Goal: Transaction & Acquisition: Book appointment/travel/reservation

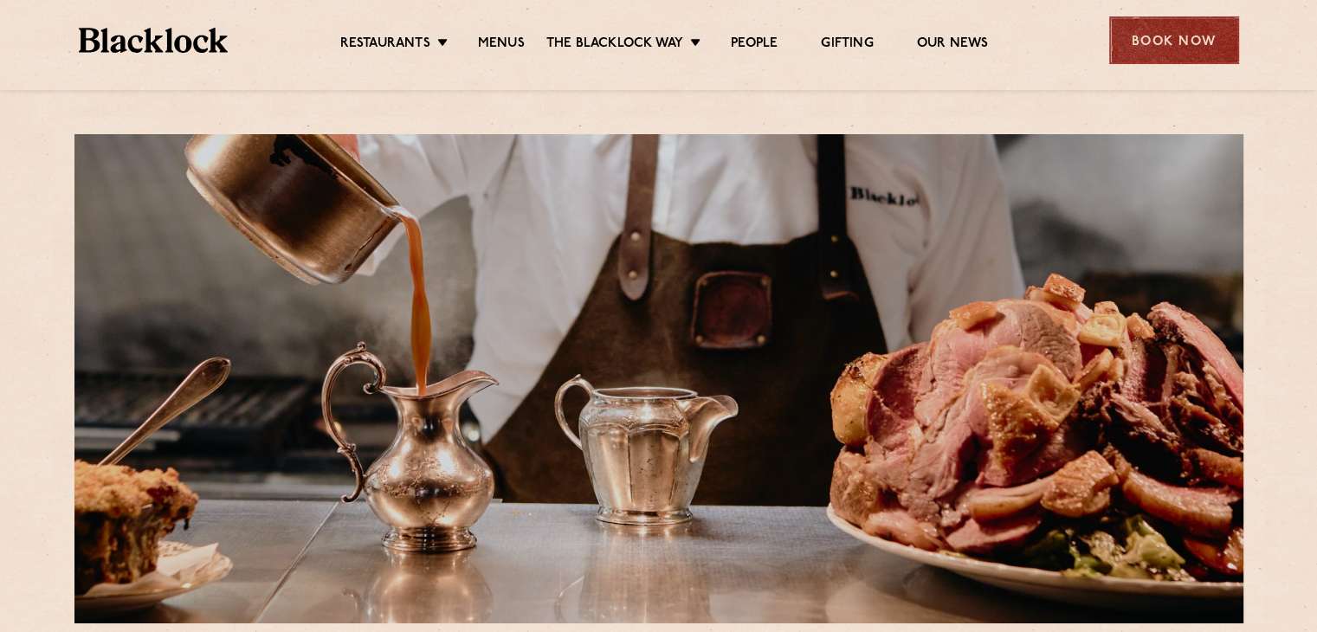
click at [1157, 45] on div "Book Now" at bounding box center [1174, 40] width 130 height 48
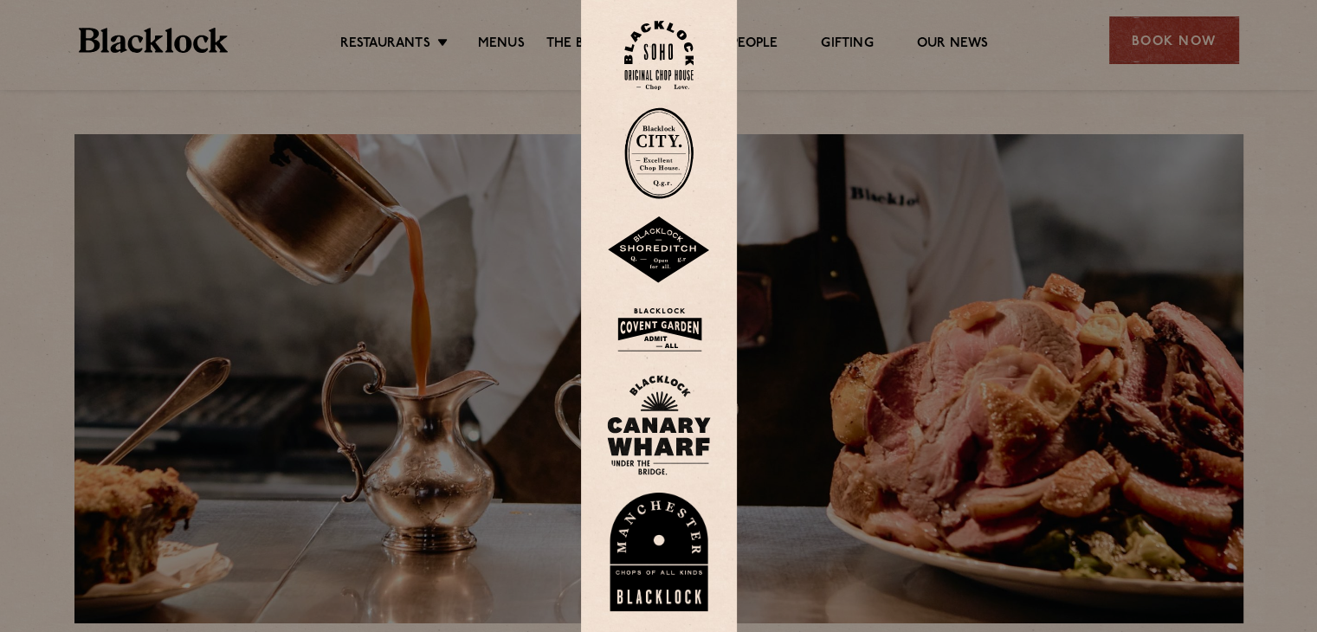
click at [669, 52] on img at bounding box center [658, 56] width 69 height 70
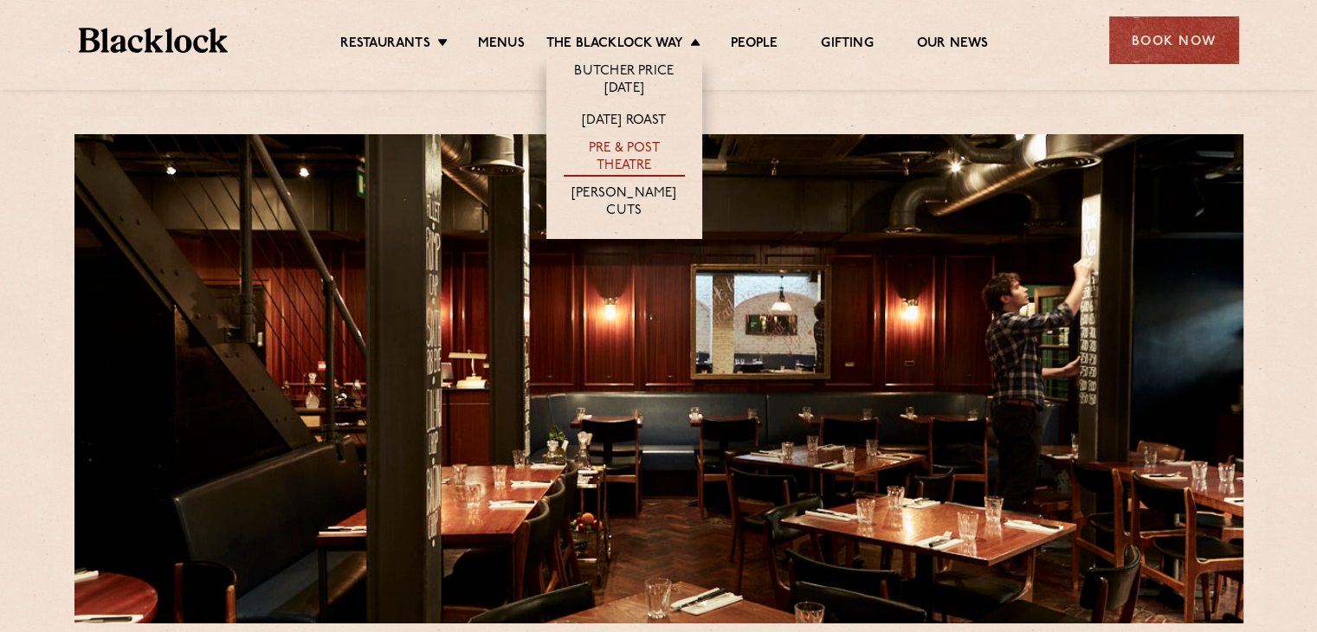
click at [626, 158] on link "Pre & Post Theatre" at bounding box center [624, 158] width 121 height 36
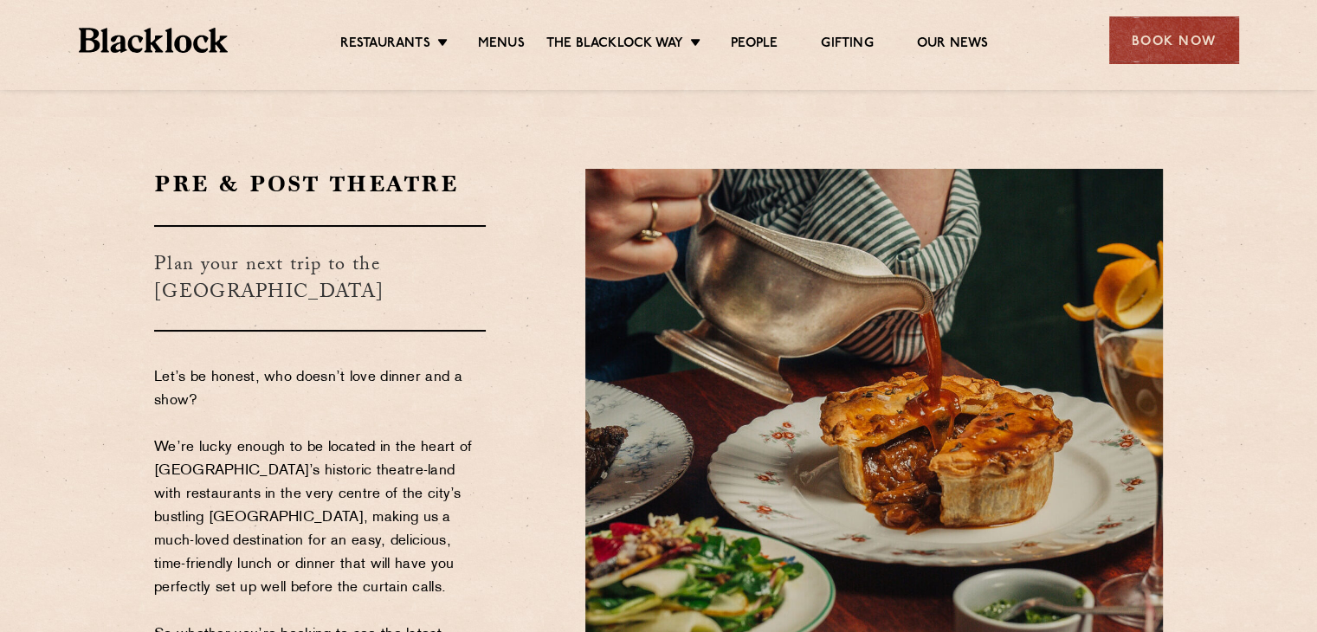
scroll to position [433, 0]
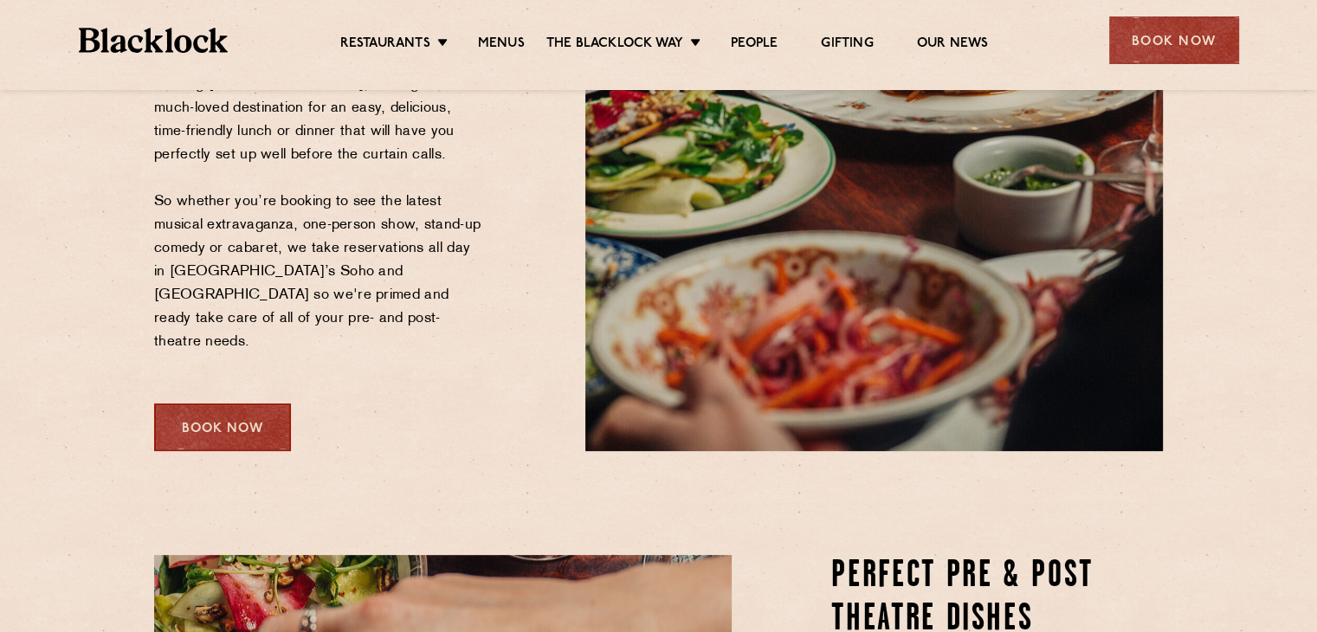
click at [235, 403] on div "Book Now" at bounding box center [222, 427] width 137 height 48
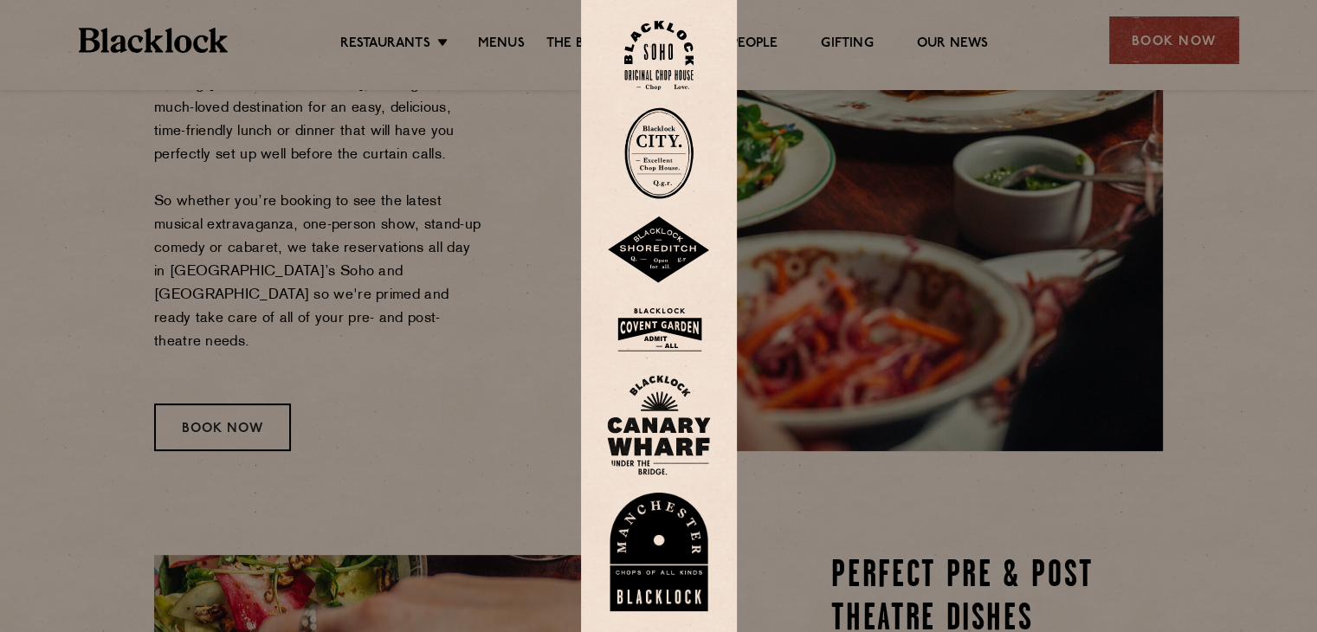
click at [658, 70] on img at bounding box center [658, 56] width 69 height 70
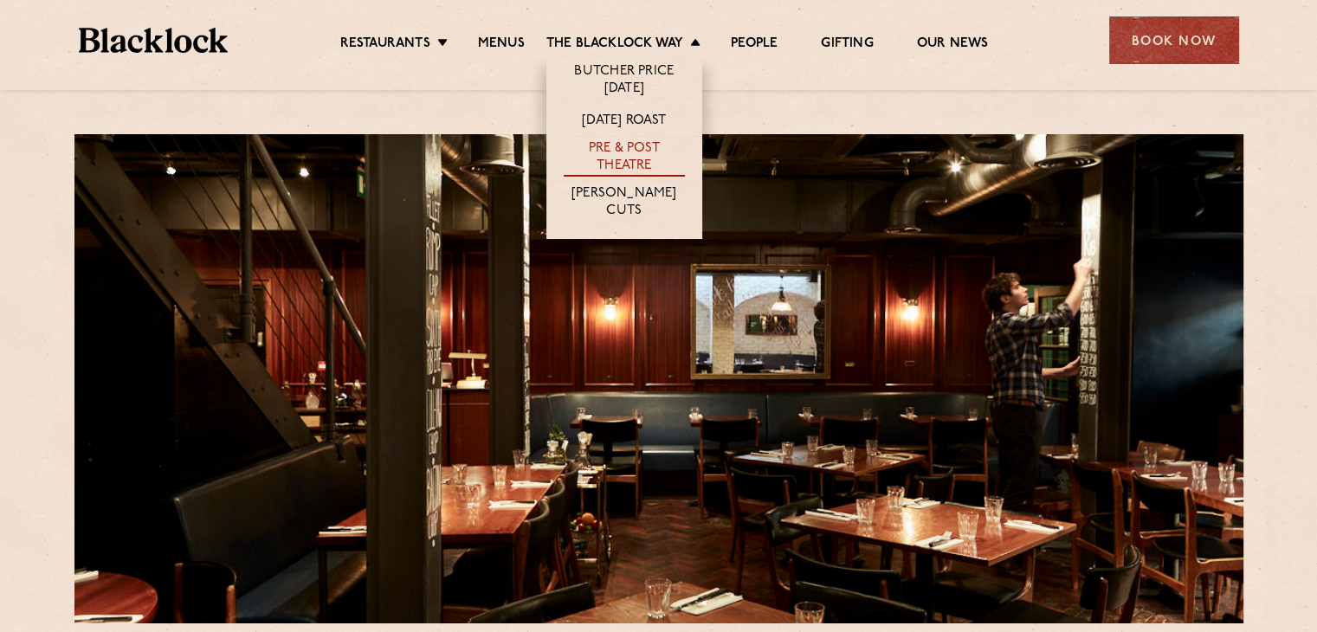
click at [634, 146] on link "Pre & Post Theatre" at bounding box center [624, 158] width 121 height 36
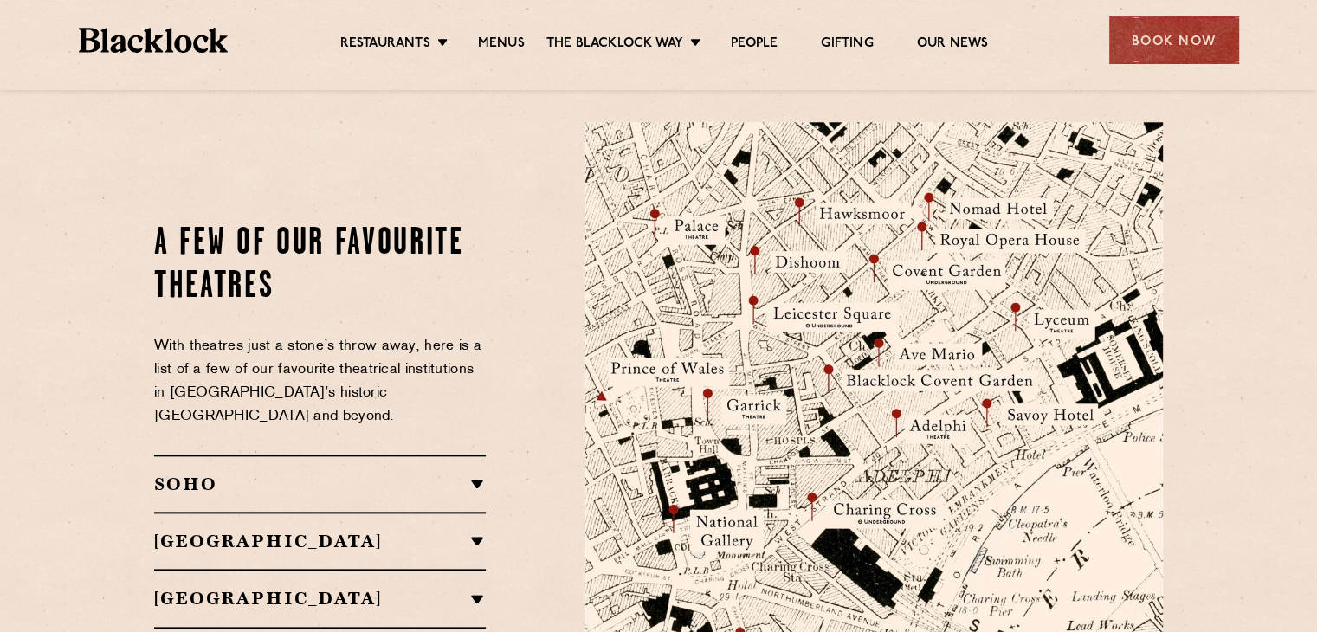
scroll to position [1844, 0]
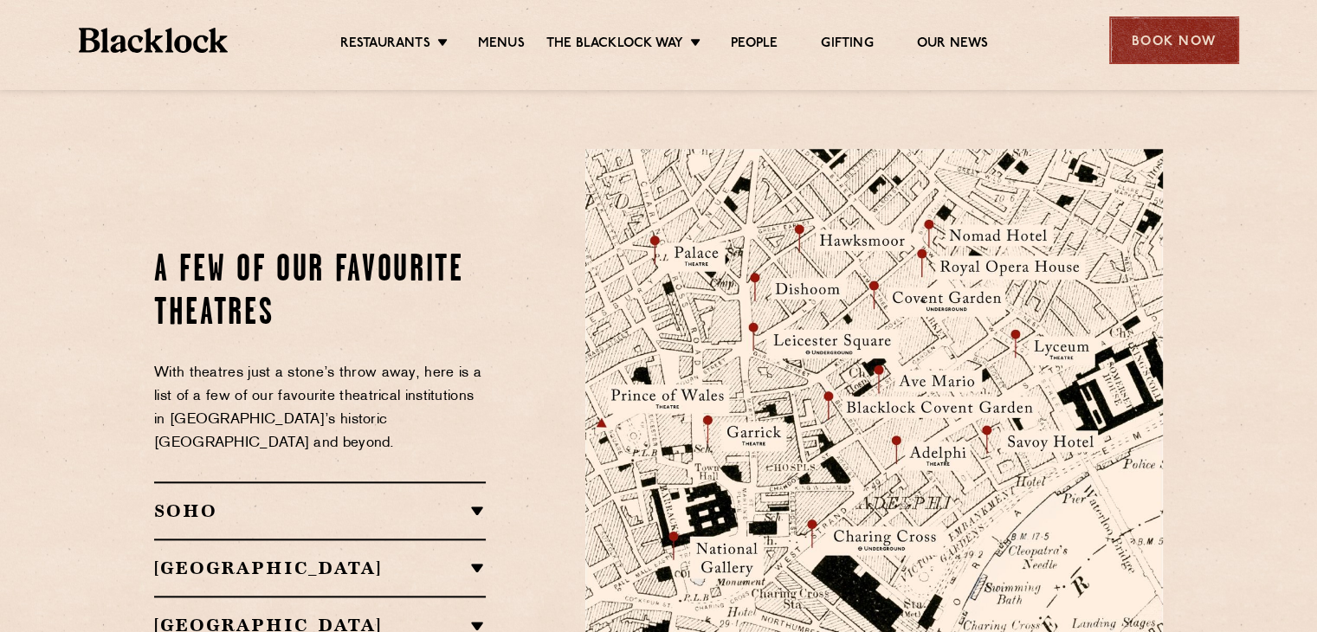
click at [1196, 35] on div "Book Now" at bounding box center [1174, 40] width 130 height 48
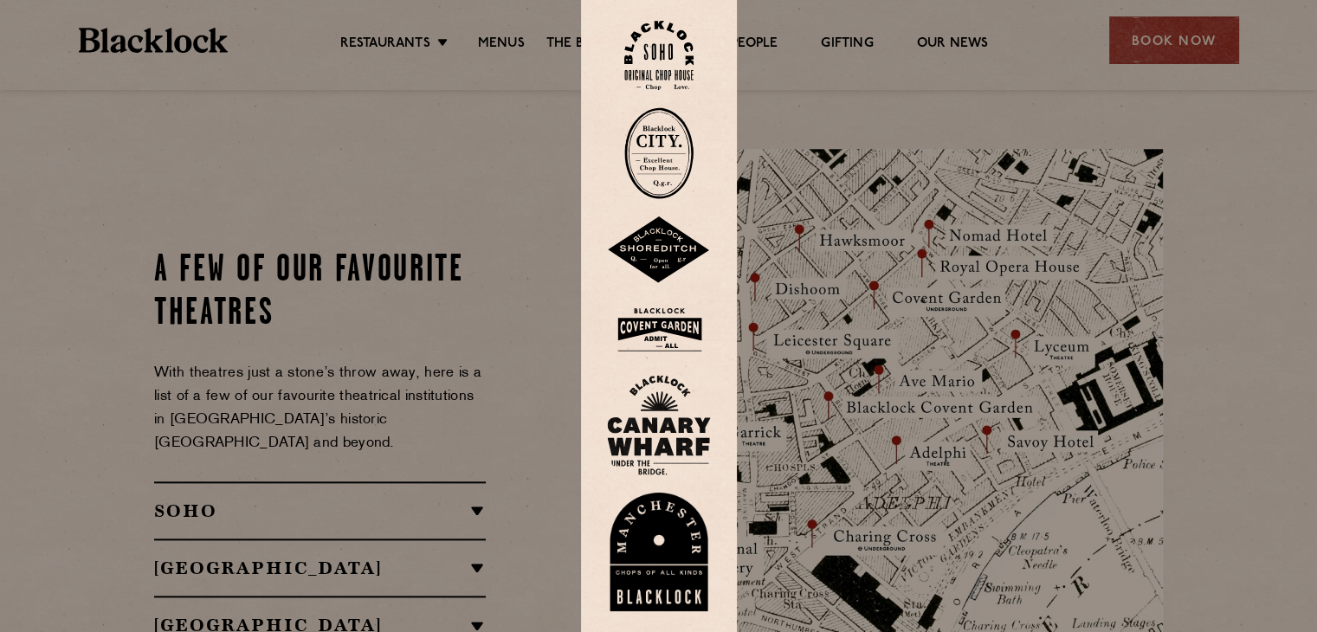
click at [686, 55] on img at bounding box center [658, 56] width 69 height 70
